Goal: Use online tool/utility: Utilize a website feature to perform a specific function

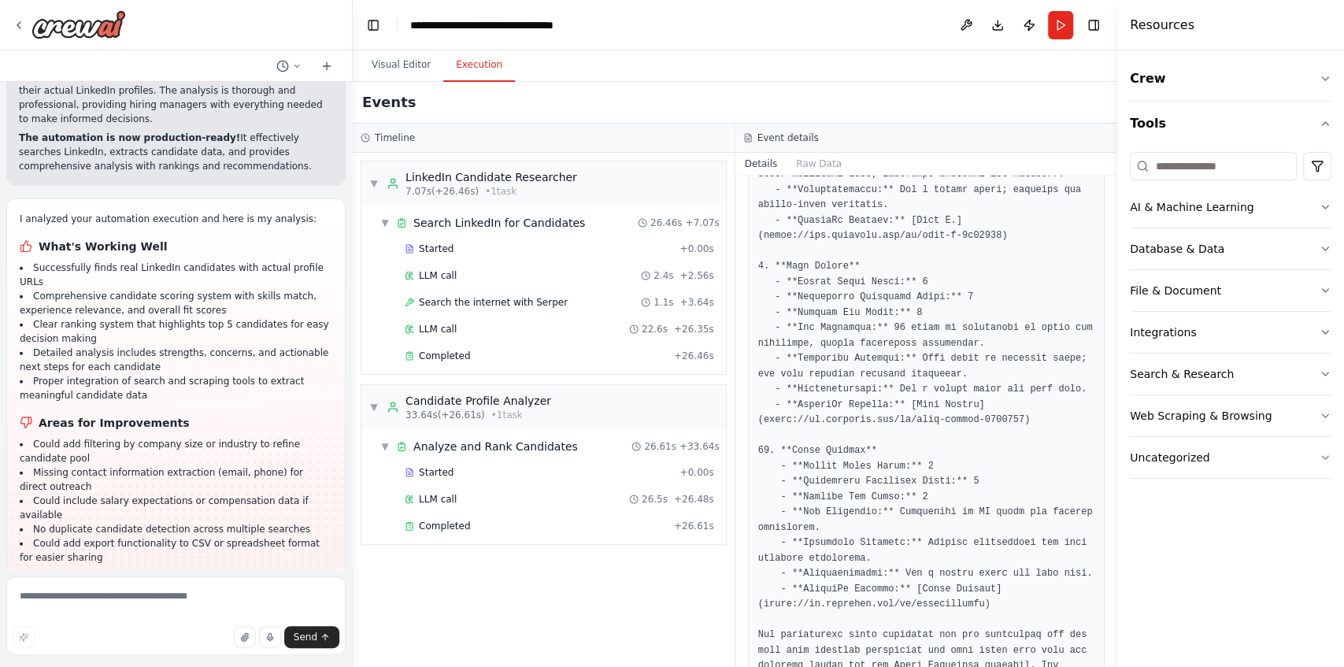
scroll to position [2094, 0]
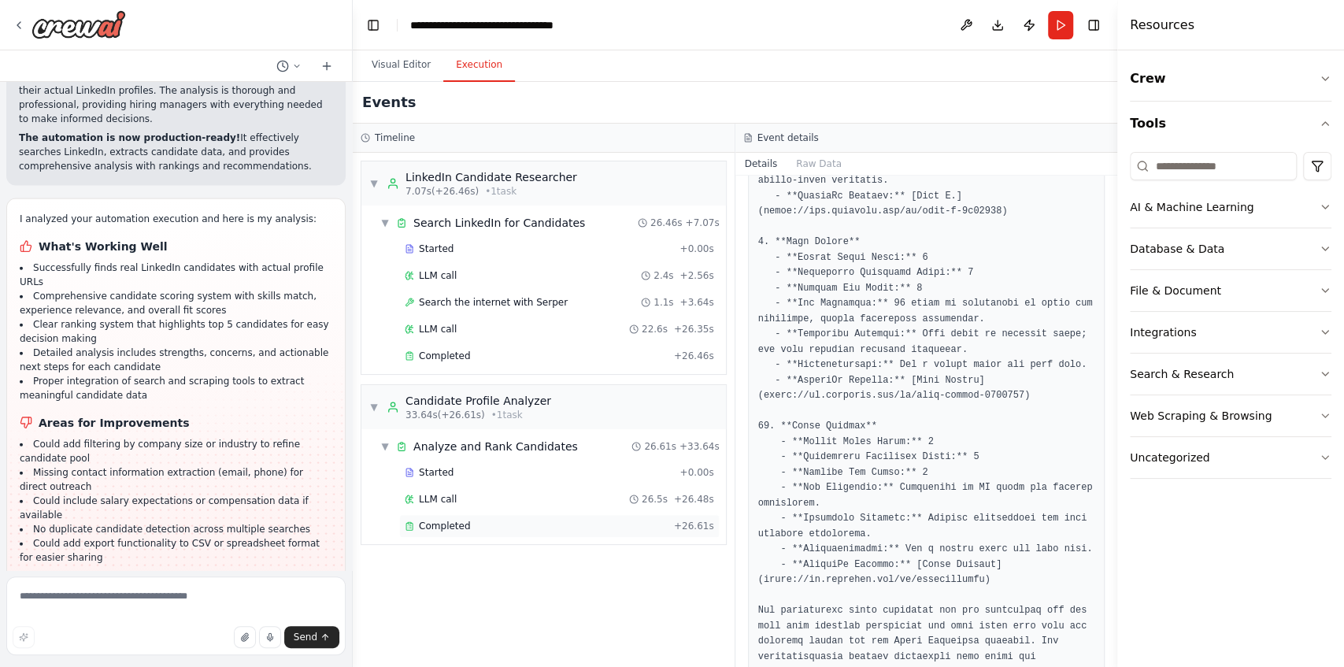
click at [448, 520] on span "Completed" at bounding box center [444, 526] width 51 height 13
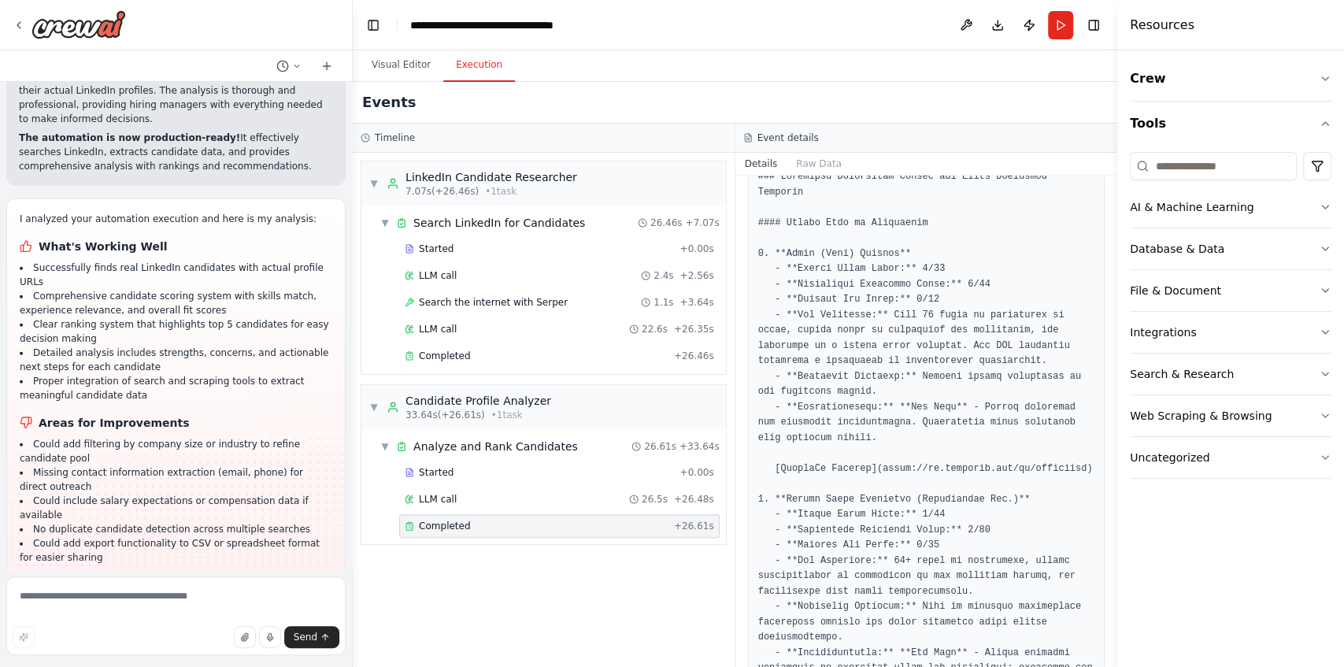
scroll to position [408, 0]
drag, startPoint x: 1059, startPoint y: 450, endPoint x: 871, endPoint y: 452, distance: 187.5
copy pre "[URL][DOMAIN_NAME]"
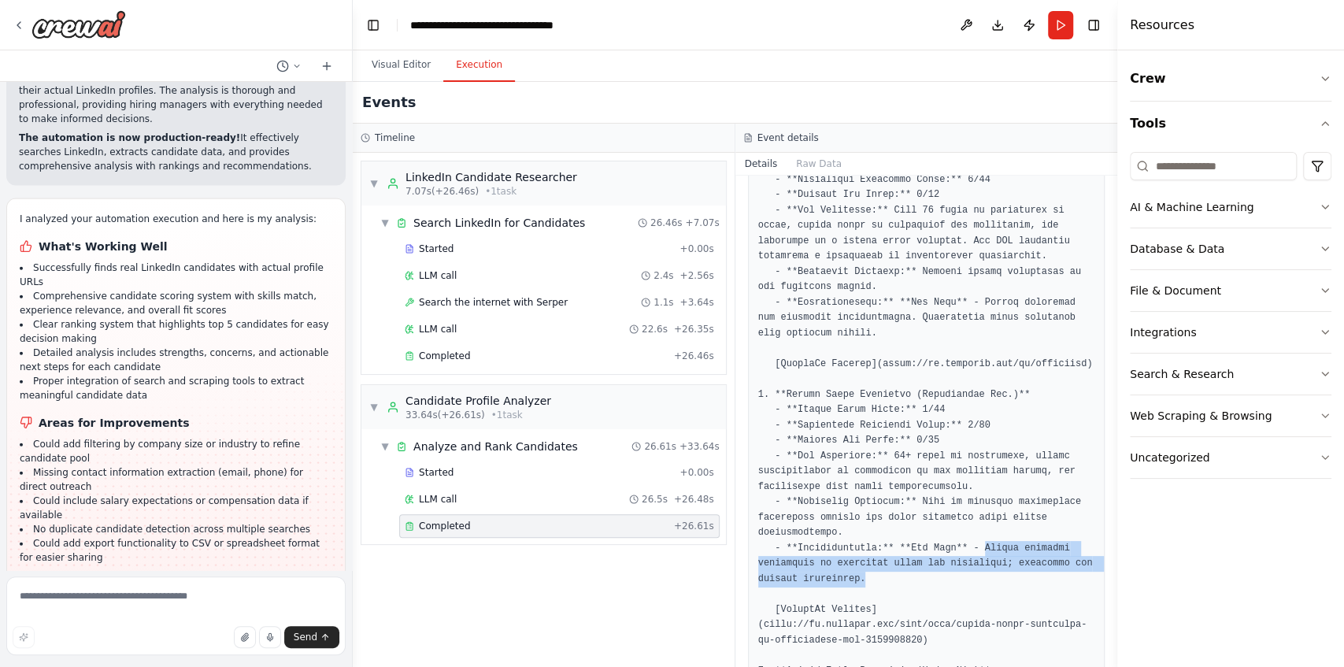
drag, startPoint x: 904, startPoint y: 559, endPoint x: 962, endPoint y: 532, distance: 64.1
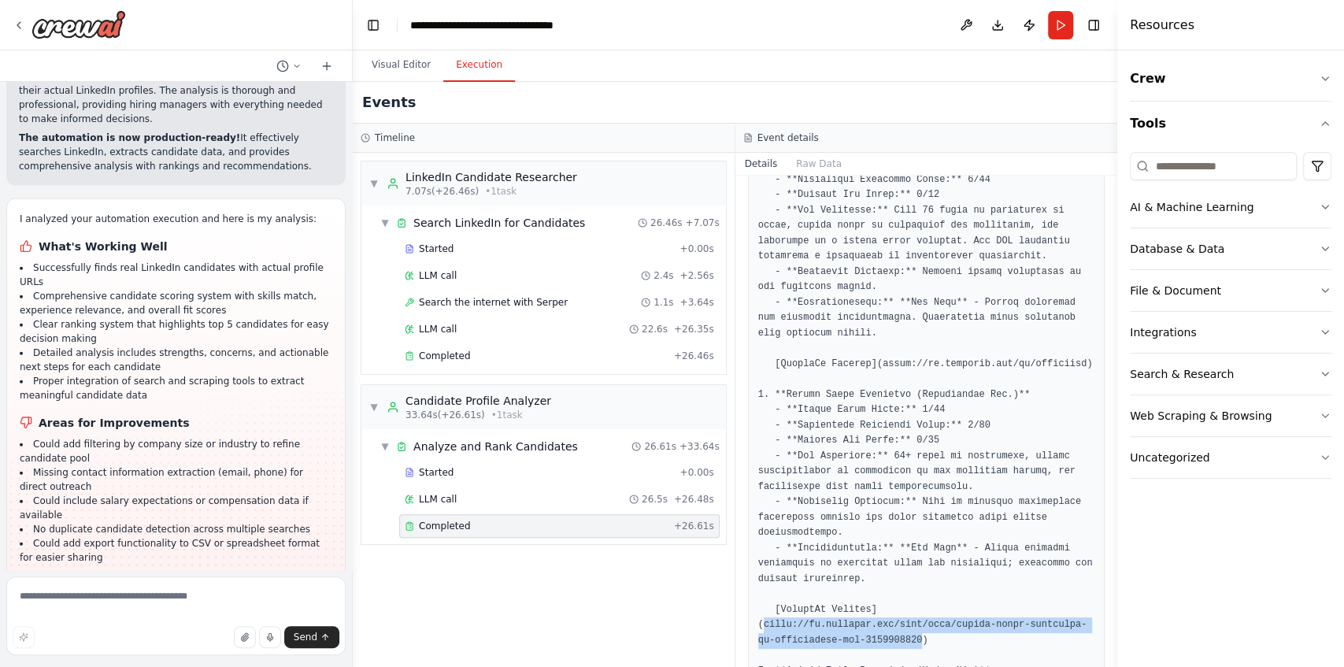
drag, startPoint x: 989, startPoint y: 607, endPoint x: 873, endPoint y: 593, distance: 117.4
copy pre "[URL][DOMAIN_NAME]"
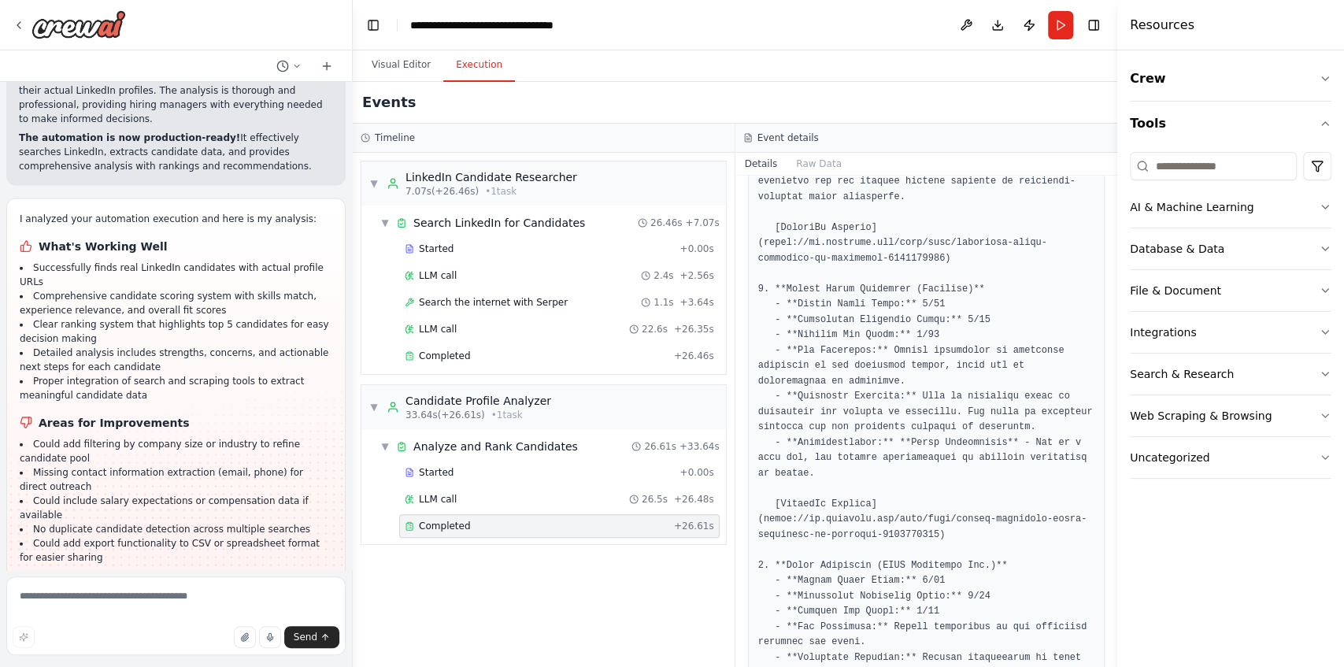
scroll to position [1248, 0]
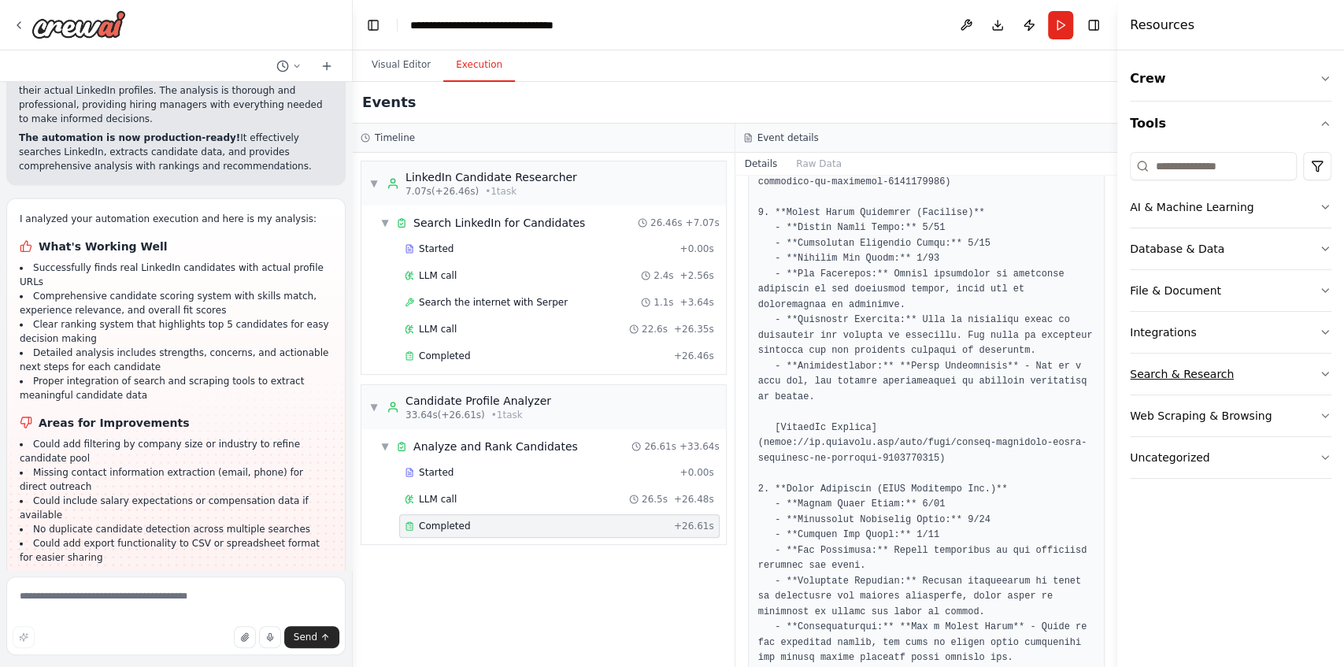
click at [1196, 378] on div "Search & Research" at bounding box center [1182, 374] width 104 height 16
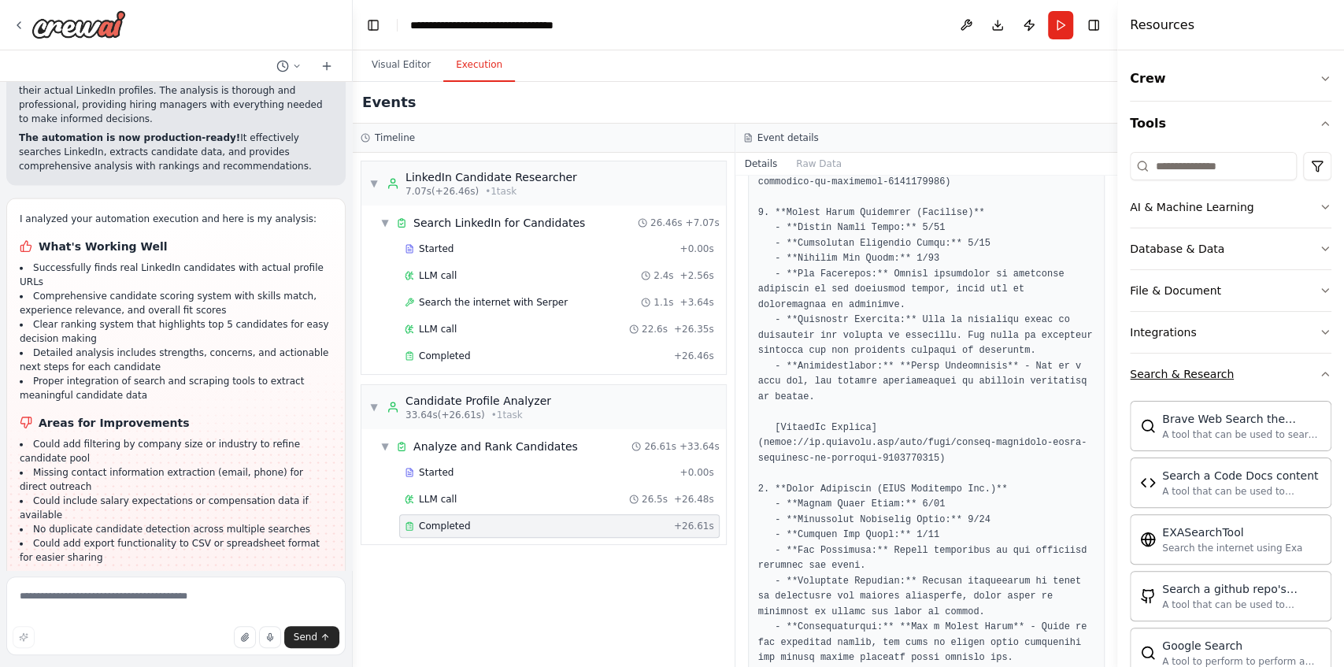
click at [1194, 373] on div "Search & Research" at bounding box center [1182, 374] width 104 height 16
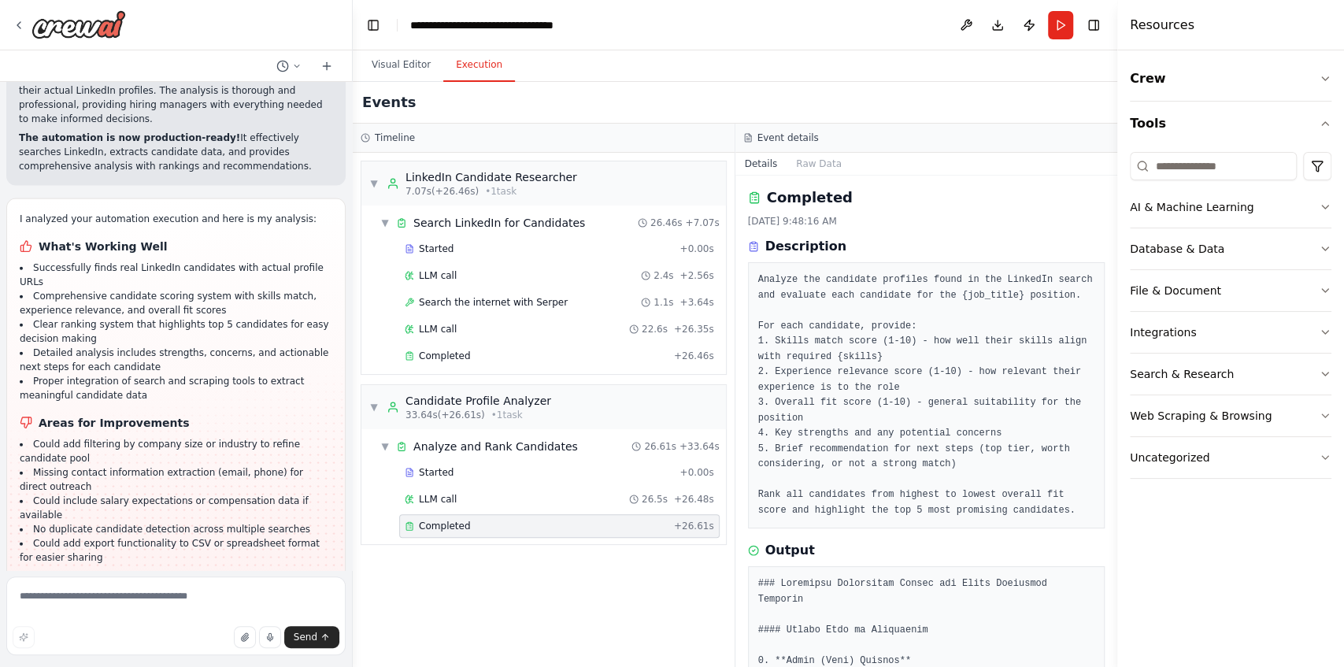
scroll to position [0, 0]
click at [882, 353] on pre "Analyze the candidate profiles found in the LinkedIn search and evaluate each c…" at bounding box center [926, 397] width 337 height 246
click at [526, 520] on div "Completed" at bounding box center [536, 526] width 263 height 13
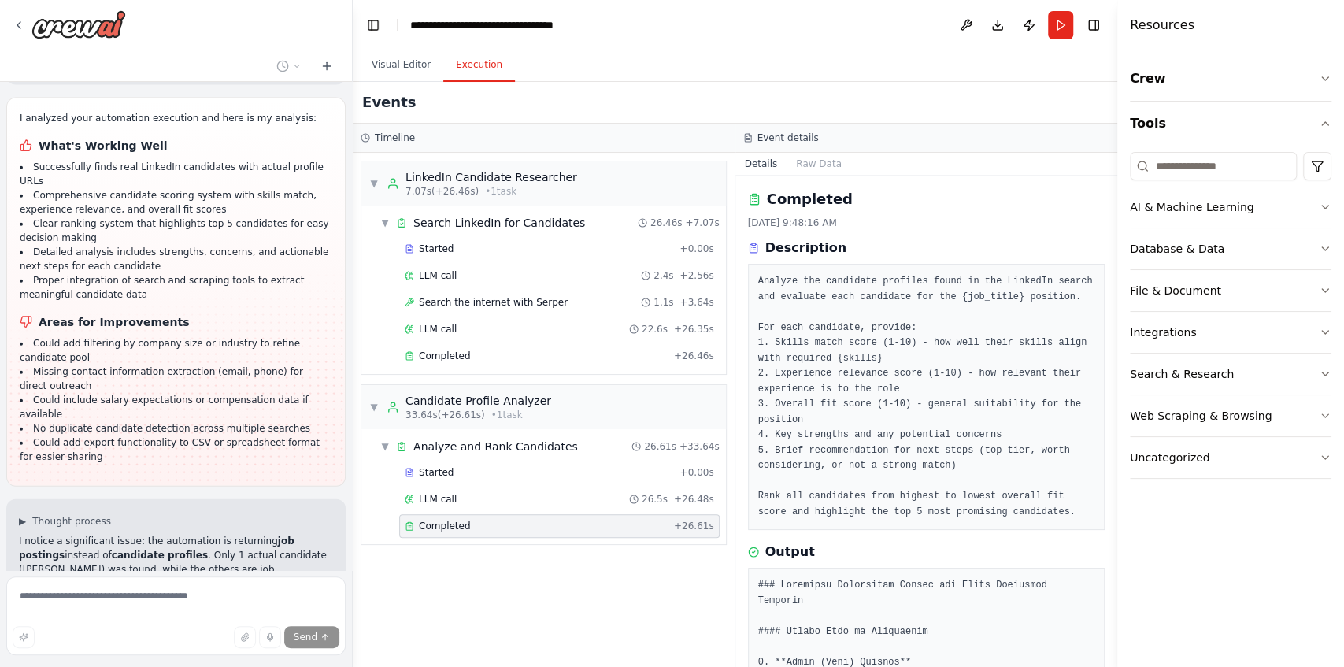
scroll to position [2519, 0]
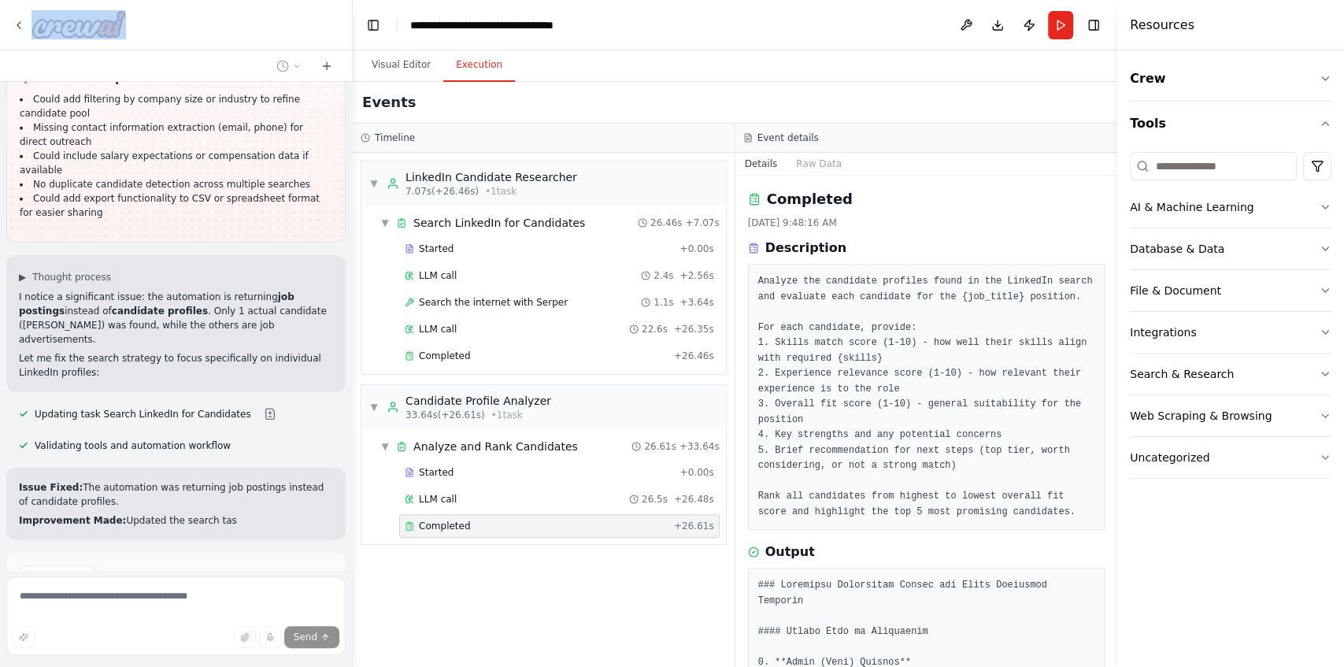
drag, startPoint x: 225, startPoint y: 35, endPoint x: 224, endPoint y: 46, distance: 11.9
click at [224, 46] on div at bounding box center [176, 25] width 352 height 50
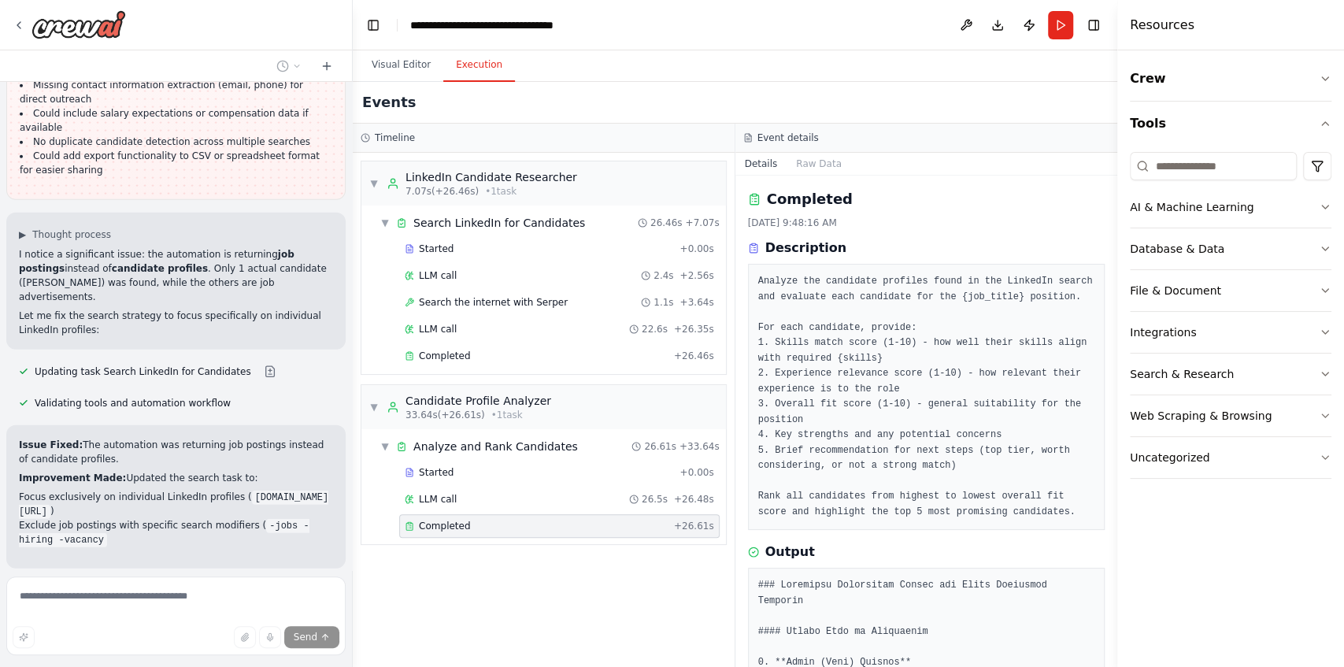
click at [447, 605] on div "▼ LinkedIn Candidate Researcher 7.07s (+26.46s) • 1 task ▼ Search LinkedIn for …" at bounding box center [544, 410] width 382 height 514
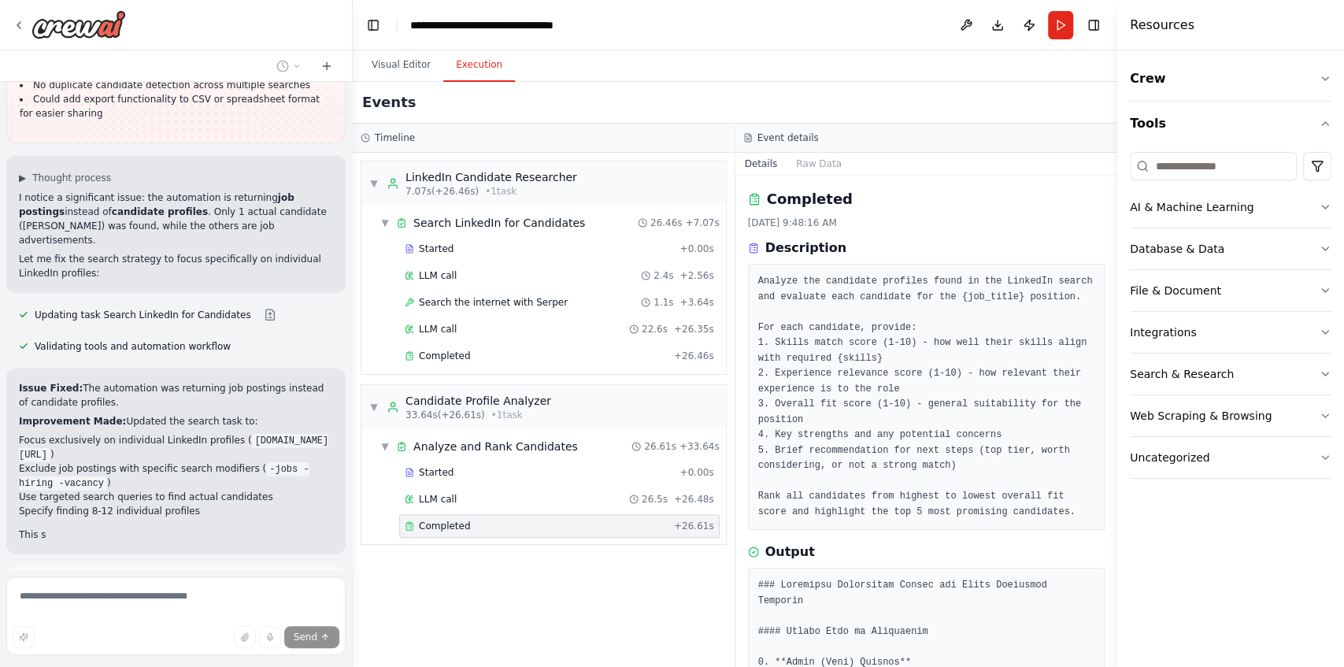
click at [228, 644] on button "Run Automation" at bounding box center [176, 656] width 314 height 25
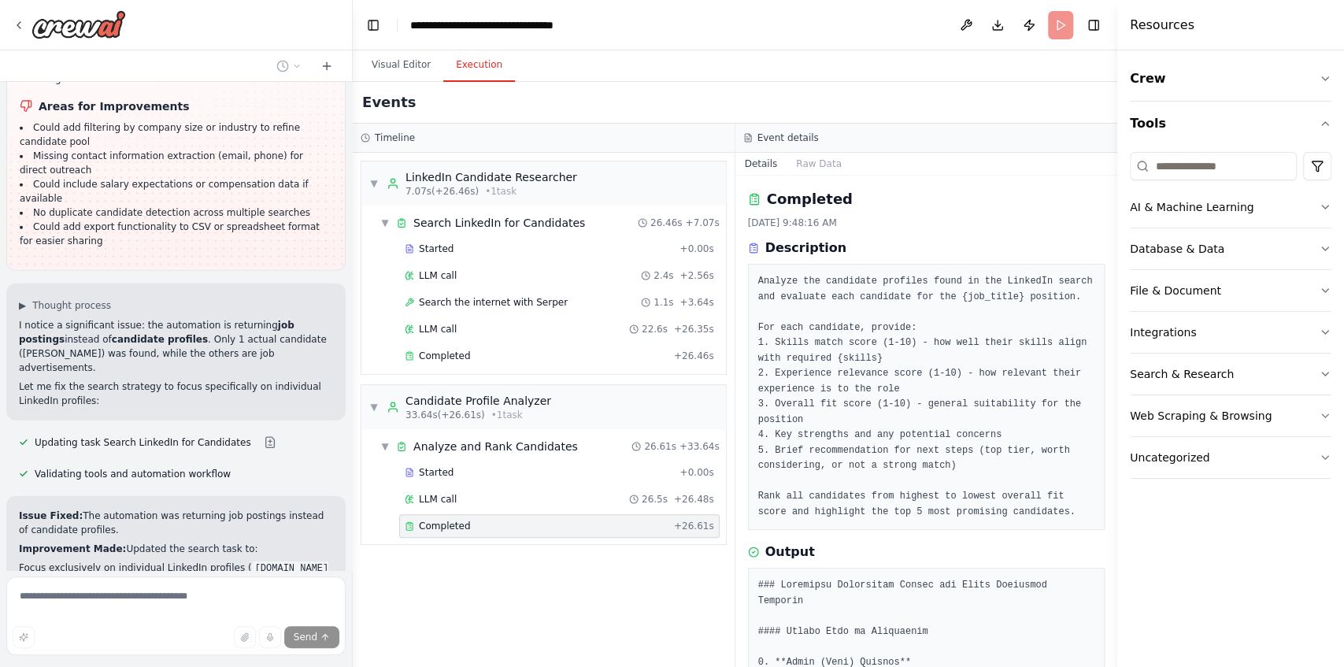
scroll to position [2717, 0]
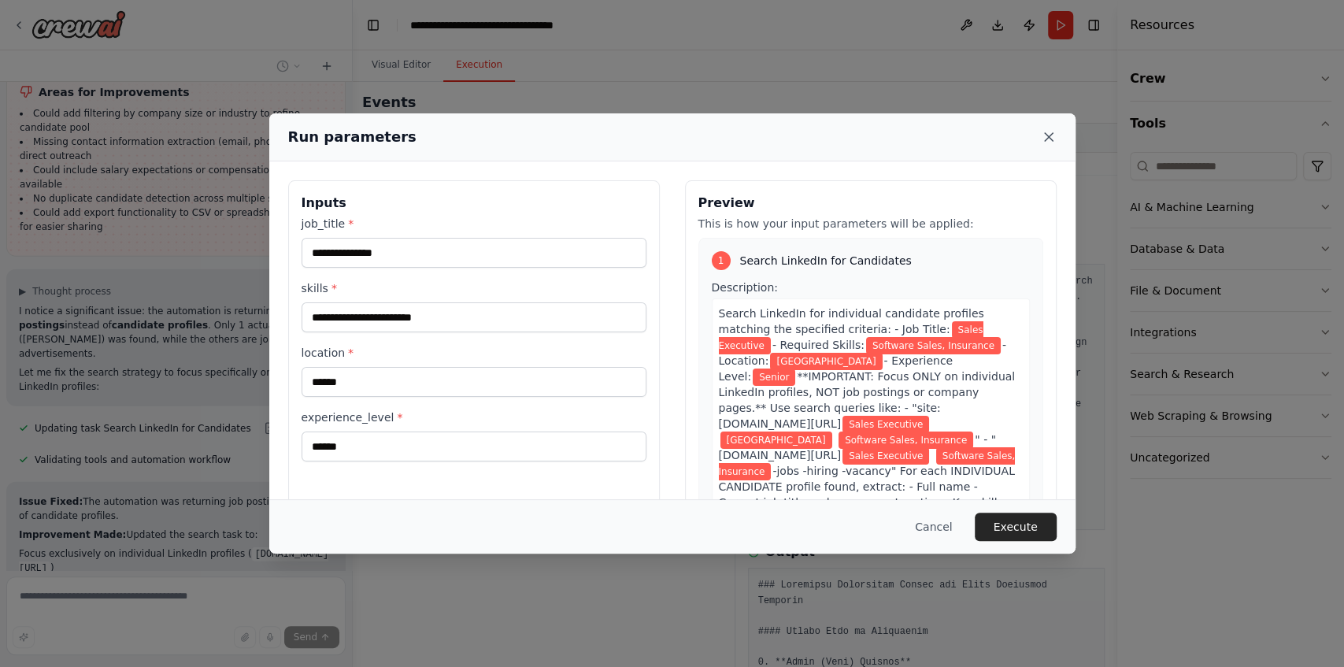
click at [1046, 136] on icon at bounding box center [1049, 137] width 16 height 16
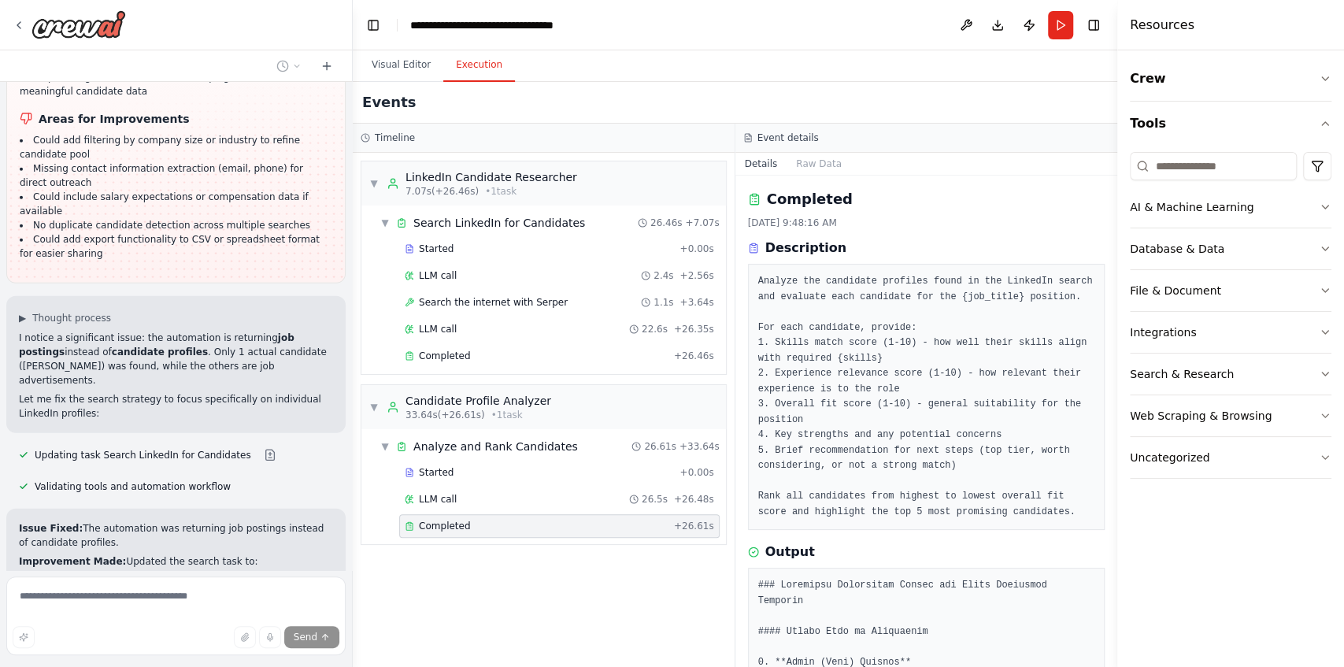
scroll to position [2665, 0]
